Goal: Task Accomplishment & Management: Use online tool/utility

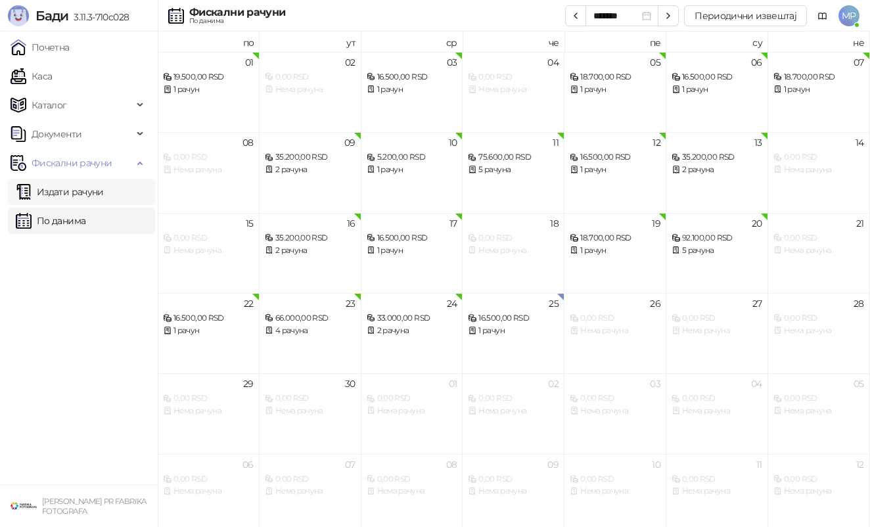
click at [104, 194] on link "Издати рачуни" at bounding box center [60, 192] width 88 height 26
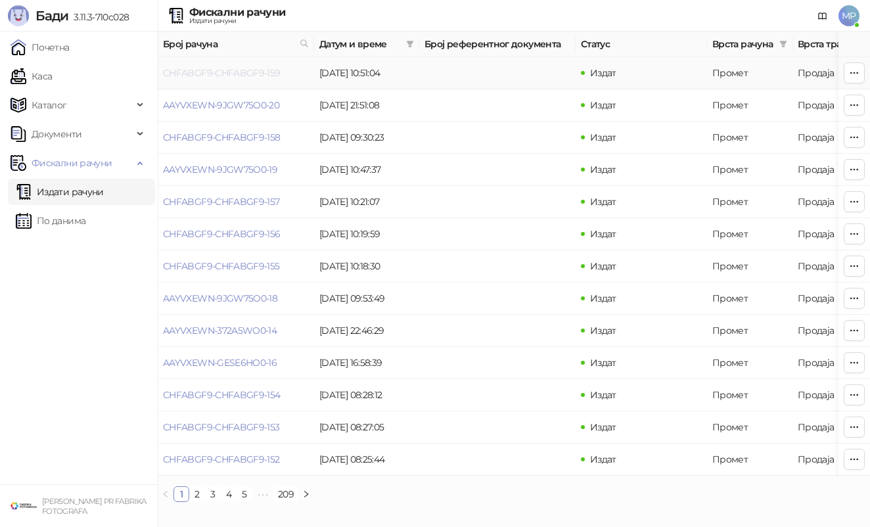
click at [246, 73] on link "CHFABGF9-CHFABGF9-159" at bounding box center [222, 73] width 118 height 12
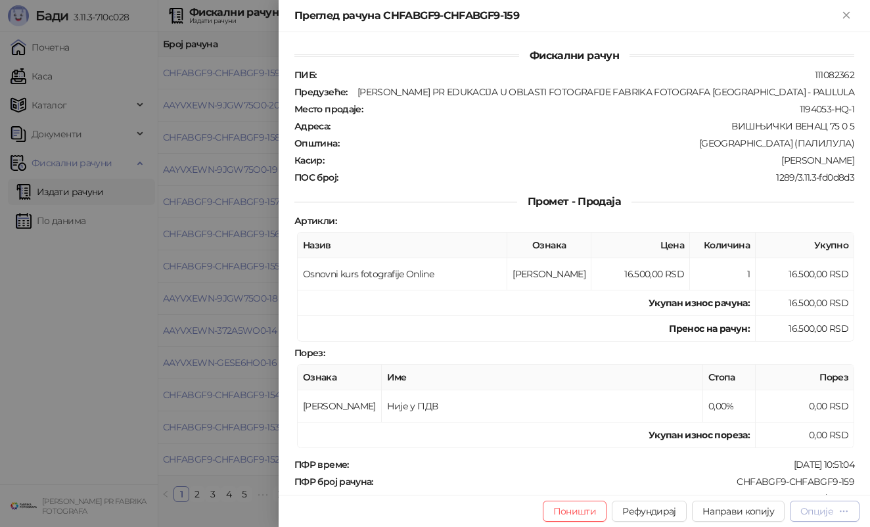
click at [837, 513] on div "Опције" at bounding box center [824, 510] width 49 height 12
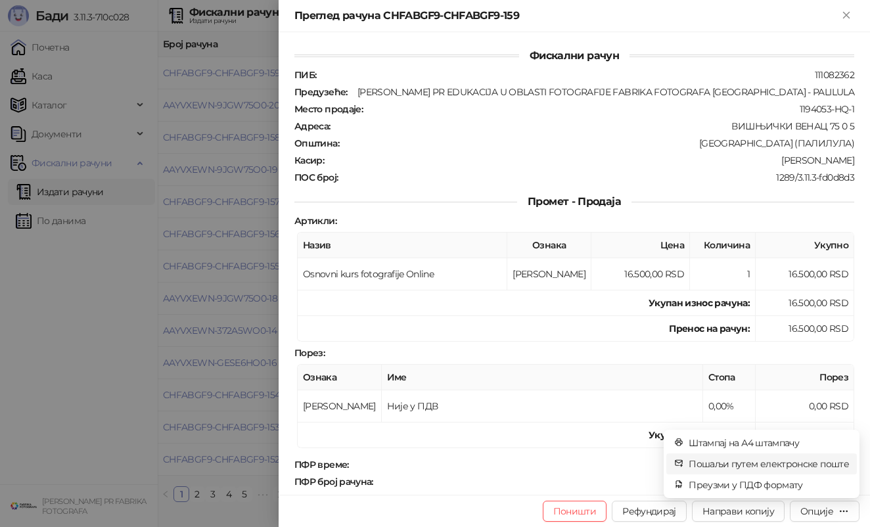
click at [831, 457] on span "Пошаљи путем електронске поште" at bounding box center [768, 463] width 160 height 14
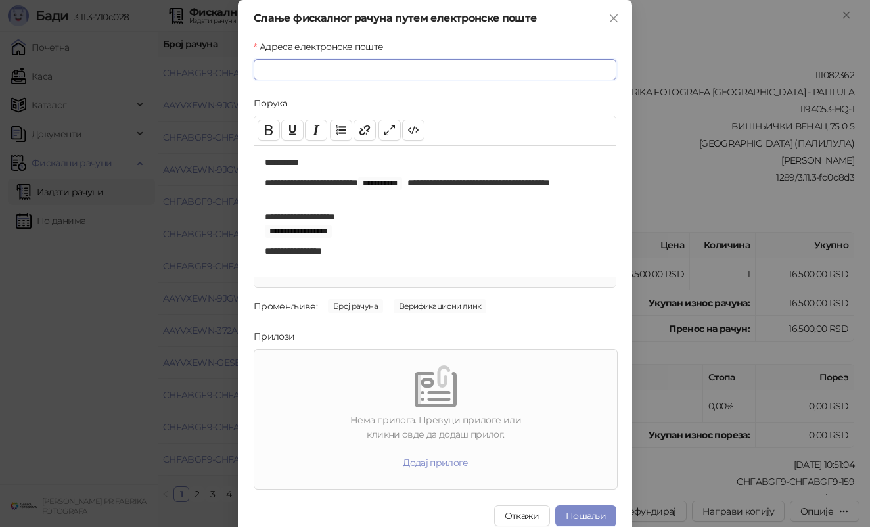
click at [537, 67] on input "Адреса електронске поште" at bounding box center [435, 69] width 363 height 21
paste input "**********"
type input "**********"
click at [587, 511] on button "Пошаљи" at bounding box center [585, 515] width 61 height 21
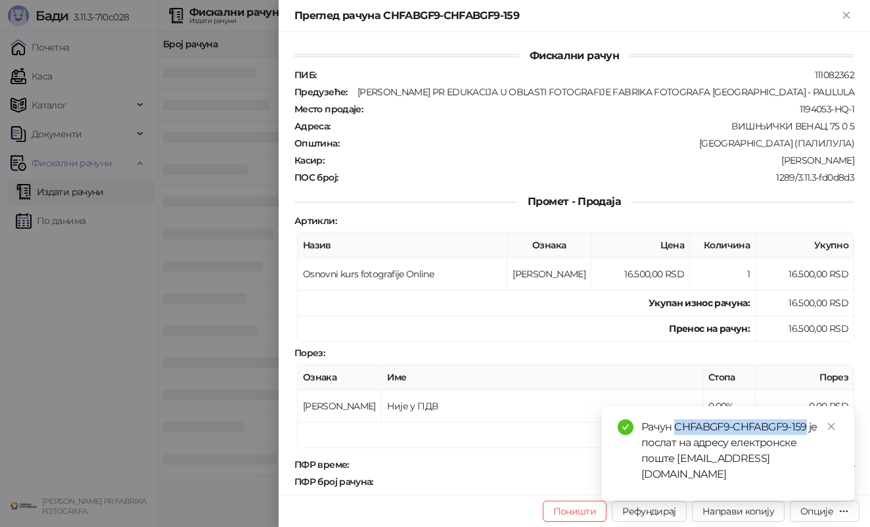
drag, startPoint x: 675, startPoint y: 443, endPoint x: 808, endPoint y: 441, distance: 132.7
click at [808, 441] on div "Рачун CHFABGF9-CHFABGF9-159 је послат на адресу електронске поште [EMAIL_ADDRES…" at bounding box center [739, 450] width 197 height 63
copy div "CHFABGF9-CHFABGF9-159"
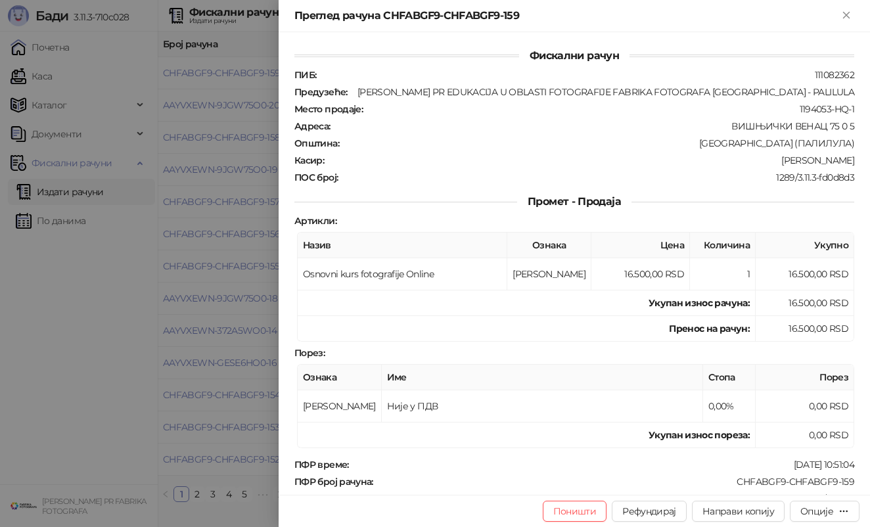
click at [148, 274] on div at bounding box center [435, 263] width 870 height 527
